Goal: Find contact information: Find contact information

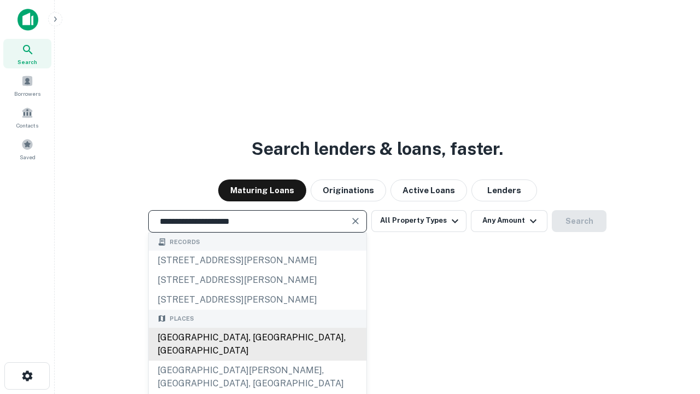
click at [257, 360] on div "Santa Monica, CA, USA" at bounding box center [258, 344] width 218 height 33
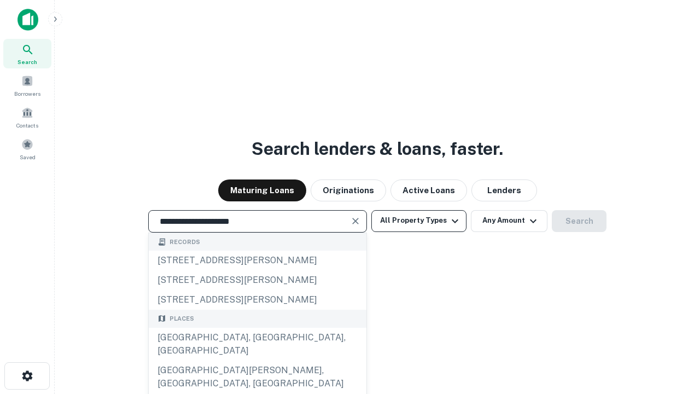
type input "**********"
click at [419, 220] on button "All Property Types" at bounding box center [418, 221] width 95 height 22
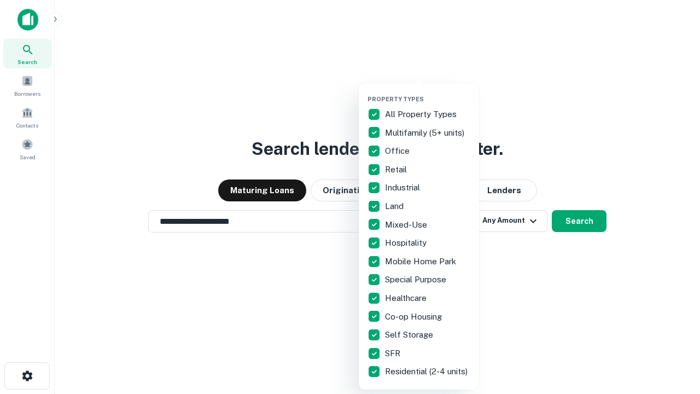
click at [428, 92] on button "button" at bounding box center [427, 92] width 120 height 1
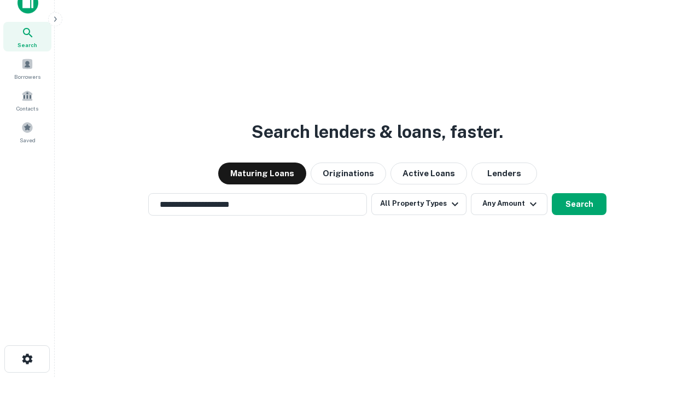
scroll to position [7, 132]
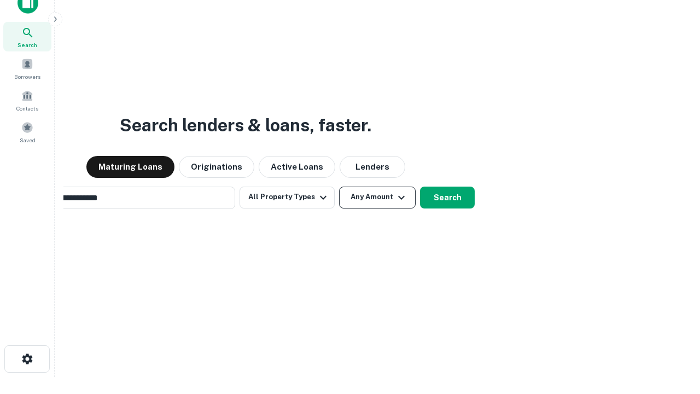
click at [339, 186] on button "Any Amount" at bounding box center [377, 197] width 77 height 22
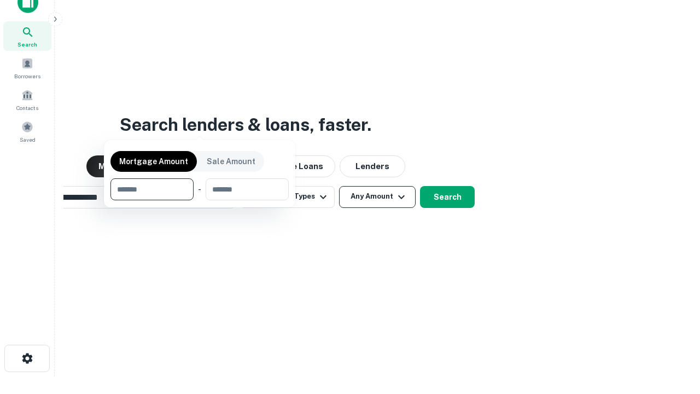
scroll to position [79, 310]
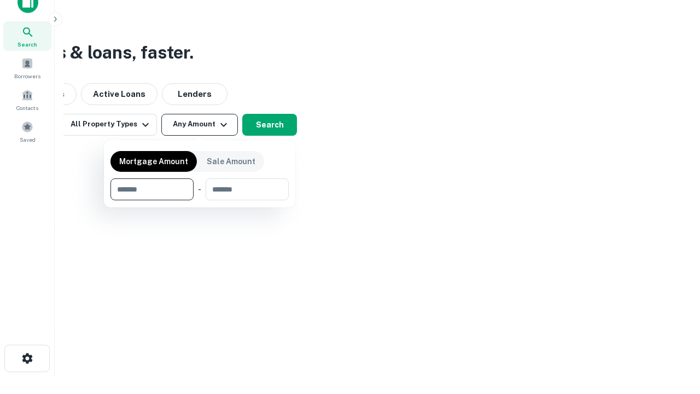
type input "*******"
click at [200, 200] on button "button" at bounding box center [199, 200] width 178 height 1
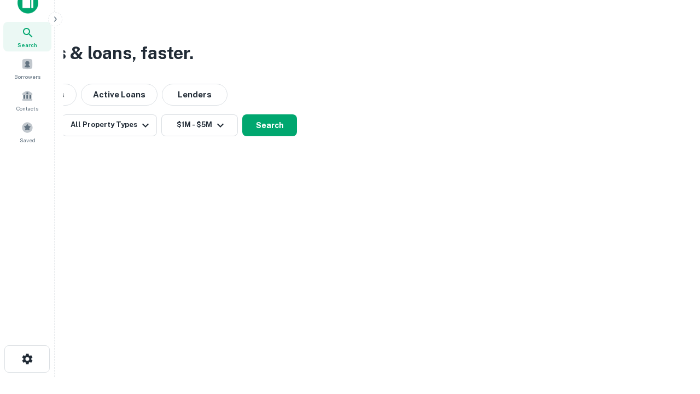
scroll to position [7, 202]
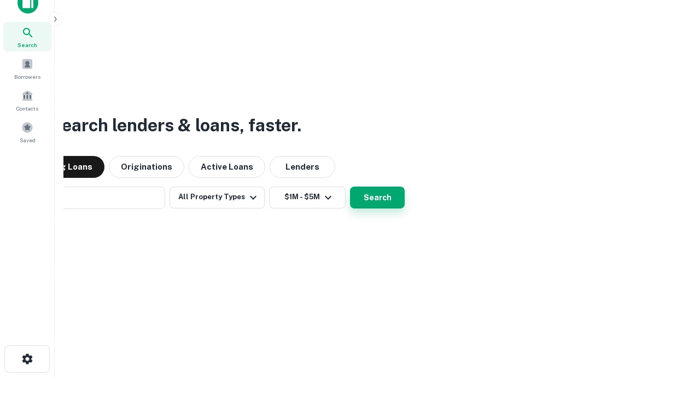
click at [350, 186] on button "Search" at bounding box center [377, 197] width 55 height 22
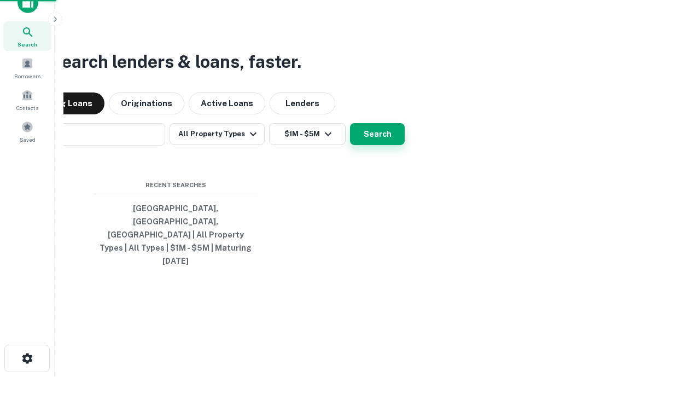
scroll to position [29, 310]
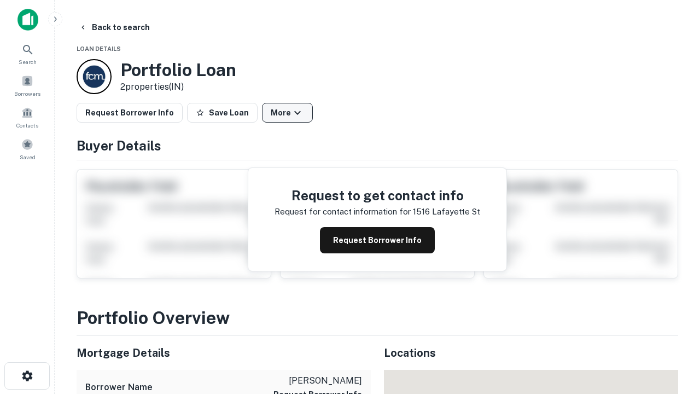
click at [287, 113] on button "More" at bounding box center [287, 113] width 51 height 20
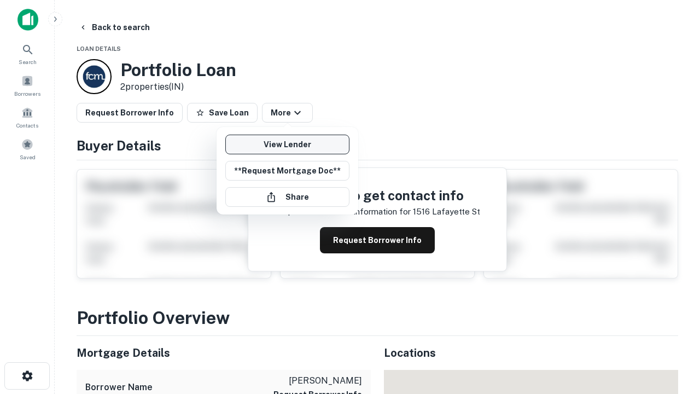
click at [287, 144] on link "View Lender" at bounding box center [287, 145] width 124 height 20
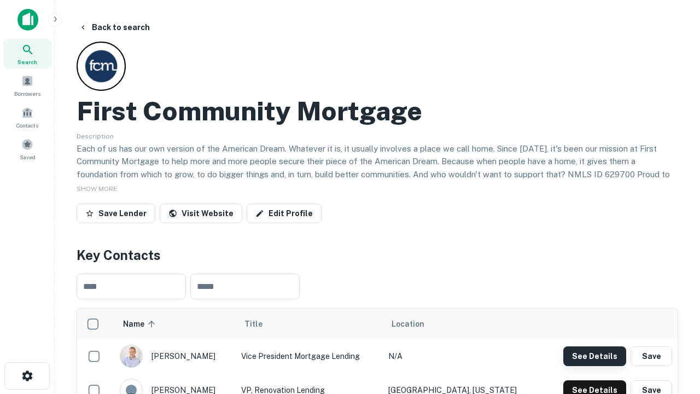
click at [594, 355] on button "See Details" at bounding box center [594, 356] width 63 height 20
click at [27, 376] on icon "button" at bounding box center [27, 375] width 13 height 13
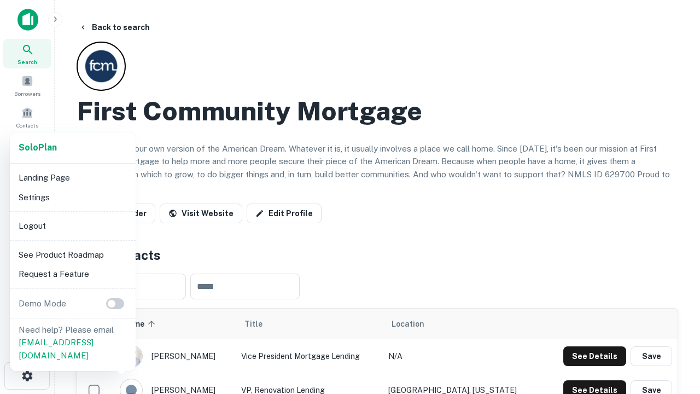
click at [72, 225] on li "Logout" at bounding box center [72, 226] width 117 height 20
